Goal: Task Accomplishment & Management: Manage account settings

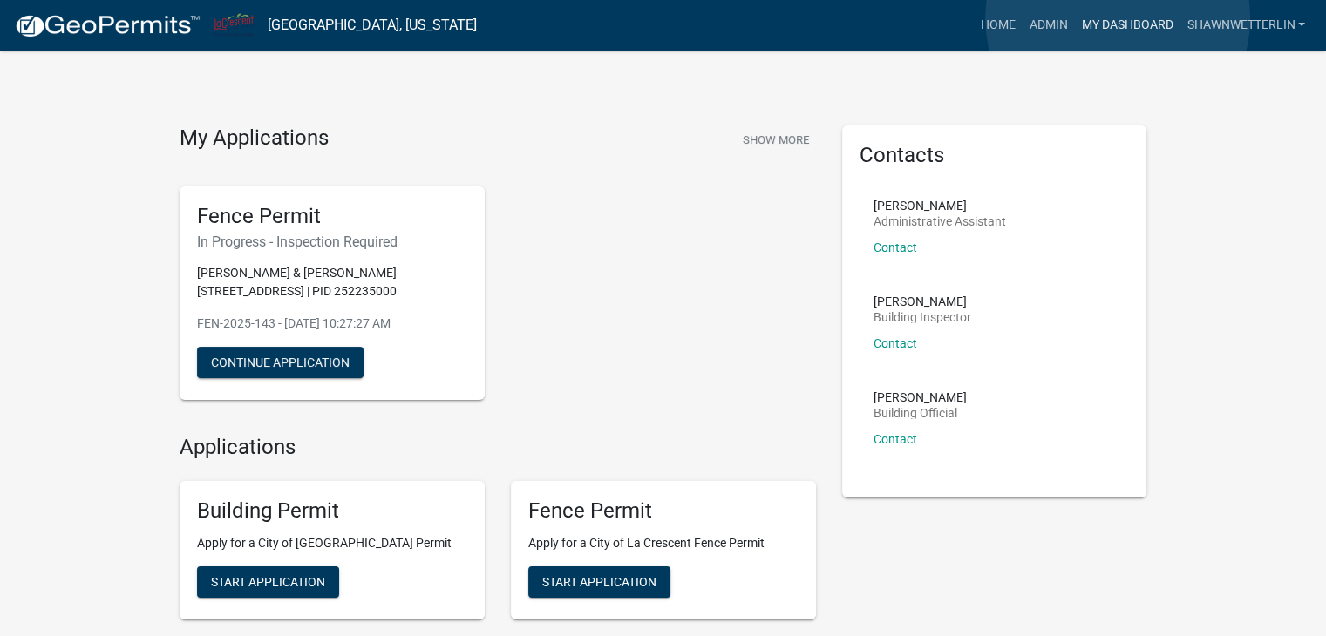
click at [1118, 18] on link "My Dashboard" at bounding box center [1126, 25] width 105 height 33
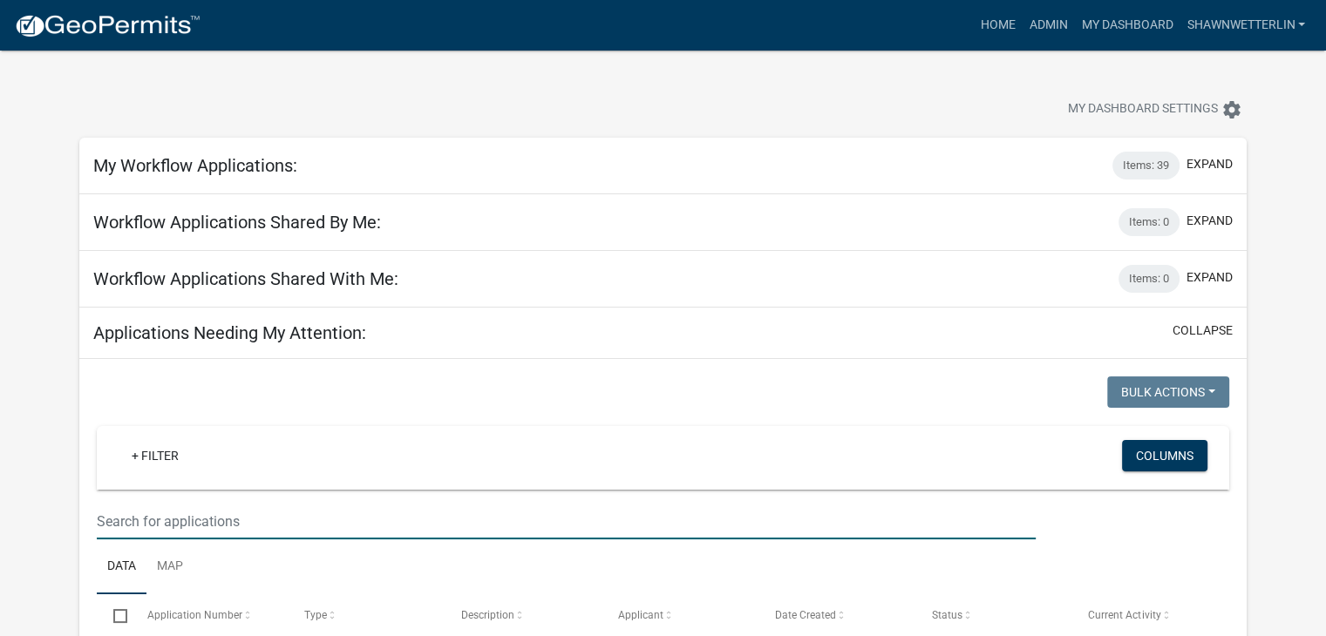
click at [155, 521] on input "text" at bounding box center [566, 522] width 939 height 36
paste input "BLD-2025-1182"
type input "BLD-2025-1182"
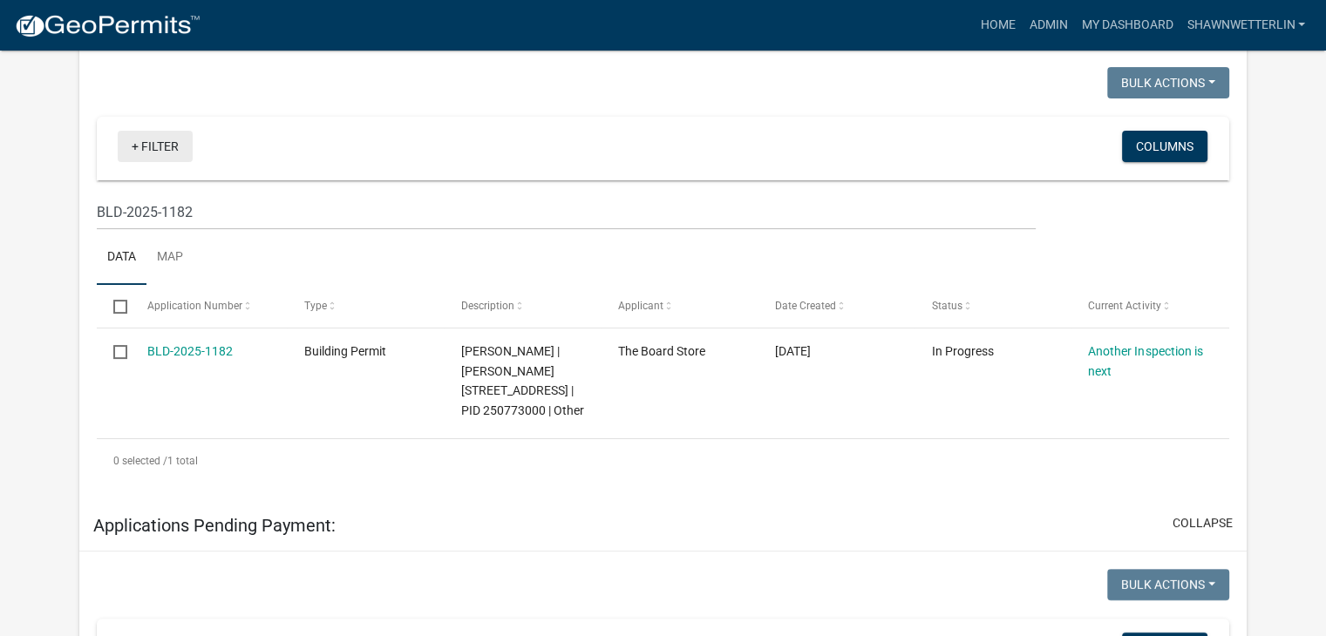
scroll to position [349, 0]
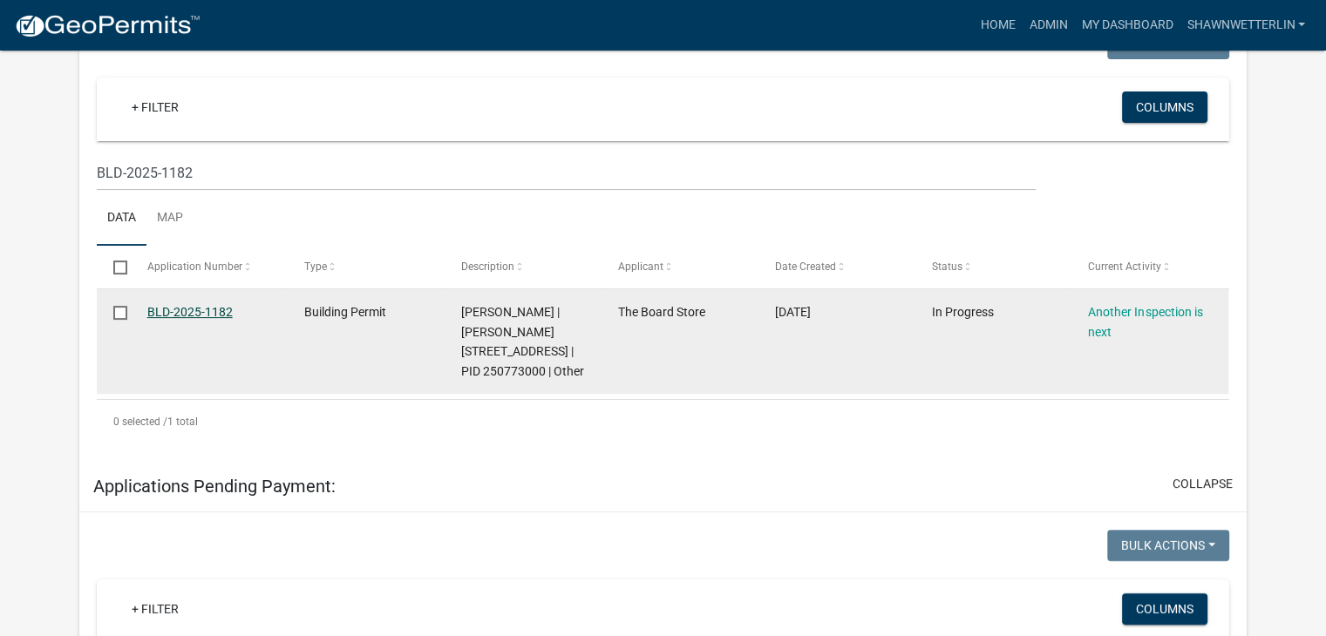
click at [193, 310] on link "BLD-2025-1182" at bounding box center [189, 312] width 85 height 14
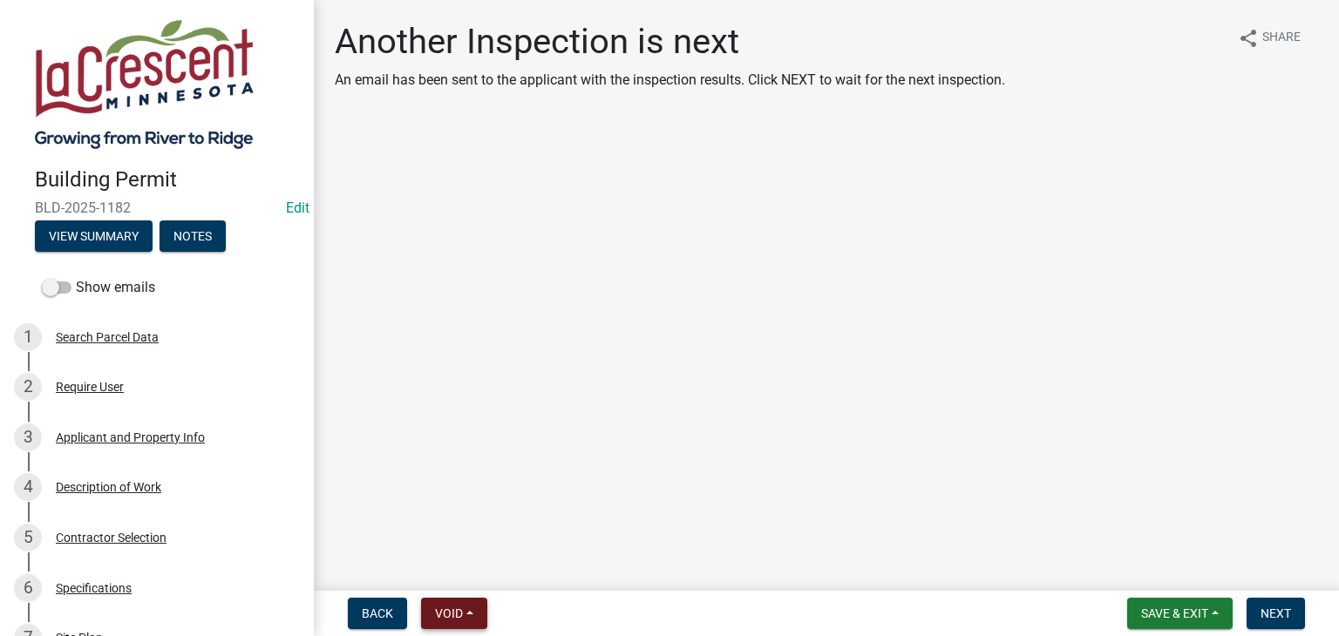
click at [447, 614] on span "Void" at bounding box center [449, 614] width 28 height 14
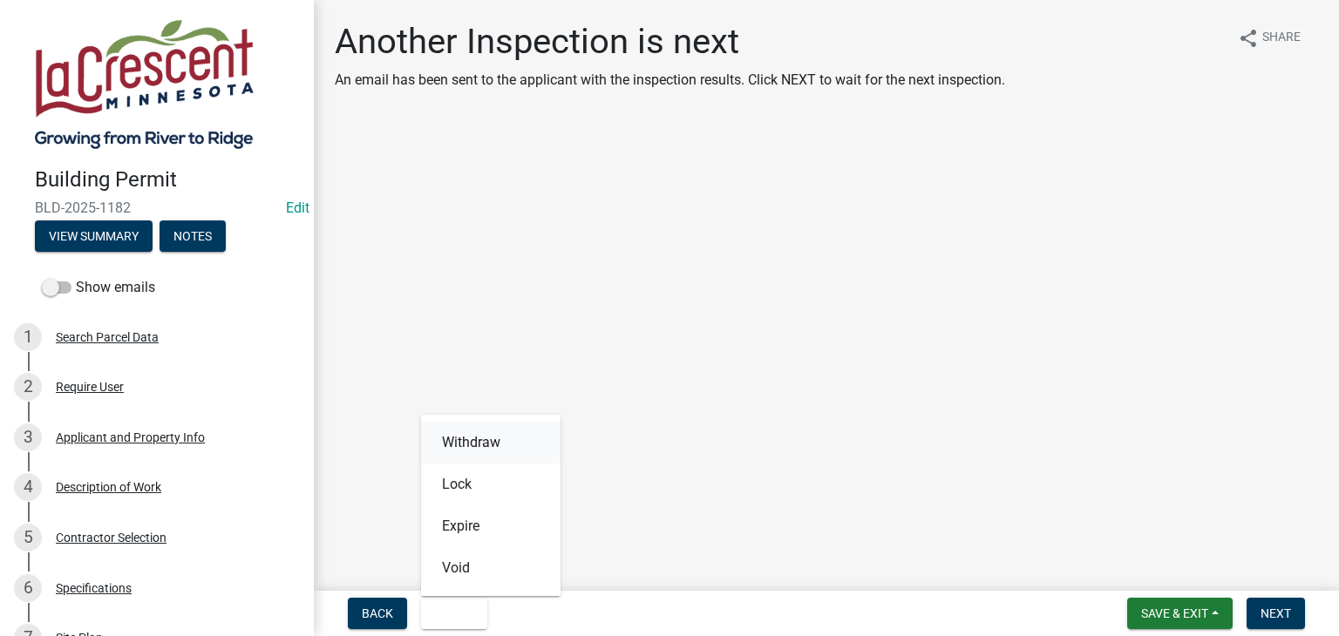
click at [483, 441] on button "Withdraw" at bounding box center [490, 443] width 139 height 42
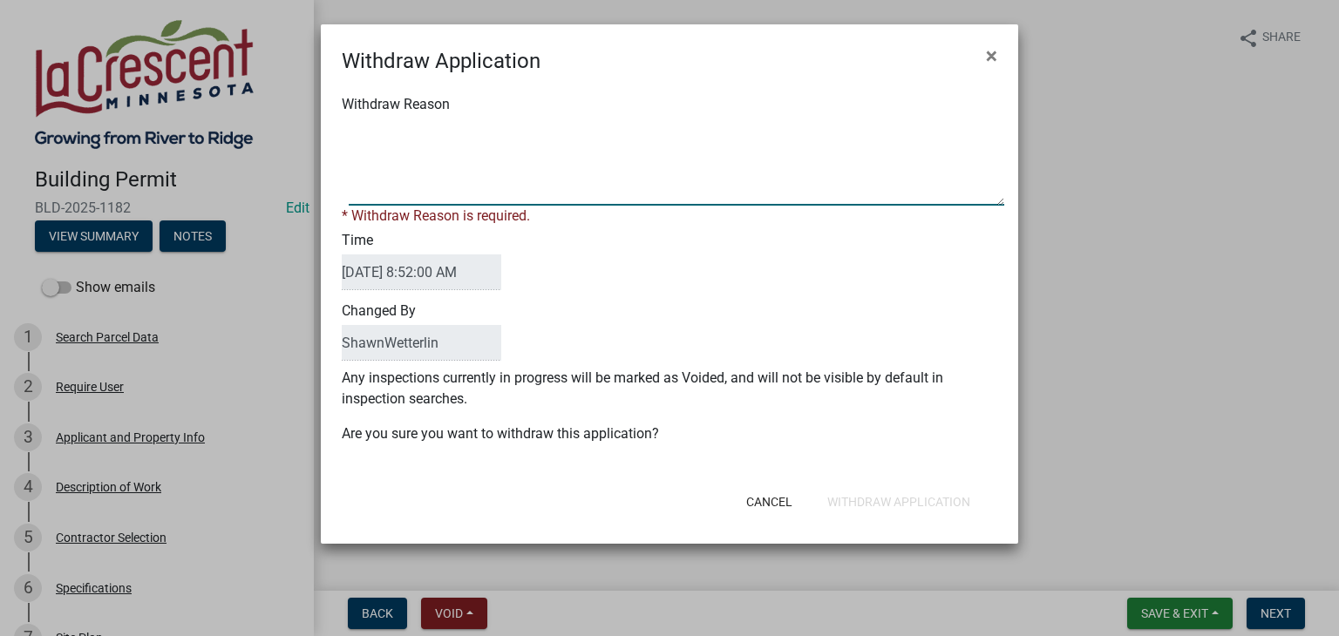
click at [370, 182] on textarea "Withdraw Reason" at bounding box center [677, 162] width 656 height 87
paste textarea "This project is cancelled"
type textarea "This project is cancelled"
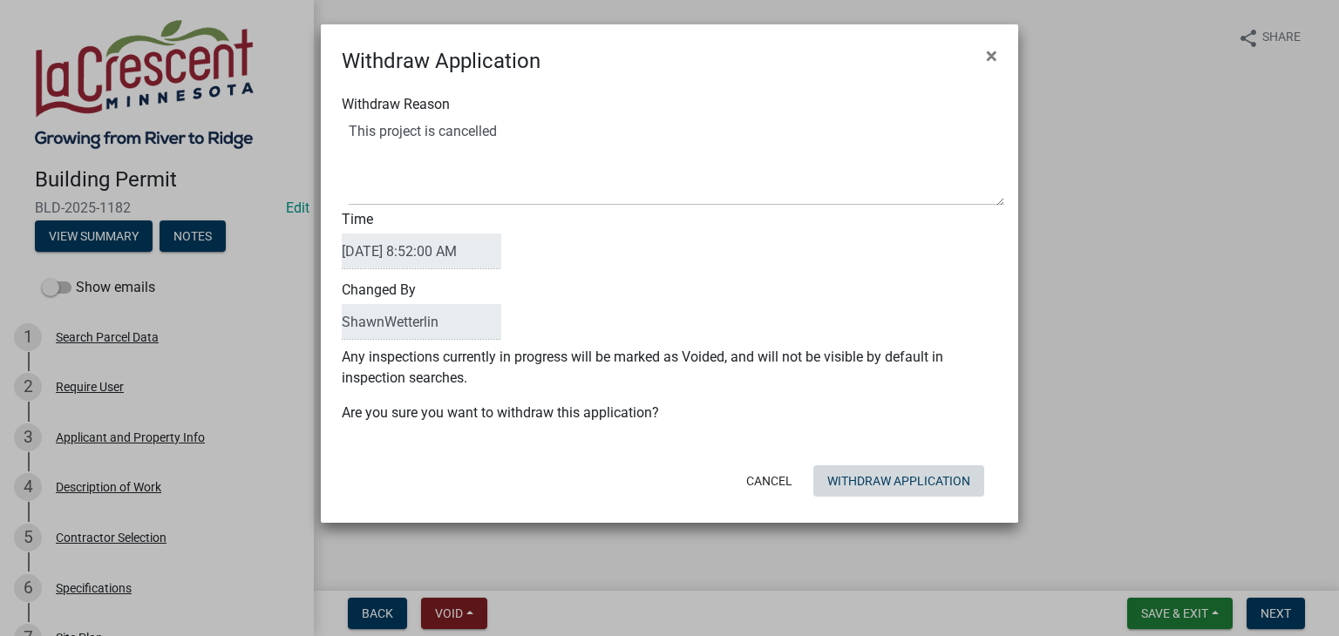
click at [853, 505] on form "Withdraw Application × Withdraw Reason Time [DATE] 8:52:00 AM Changed By ShawnW…" at bounding box center [669, 265] width 697 height 483
click at [851, 485] on button "Withdraw Application" at bounding box center [898, 481] width 171 height 31
